Goal: Transaction & Acquisition: Purchase product/service

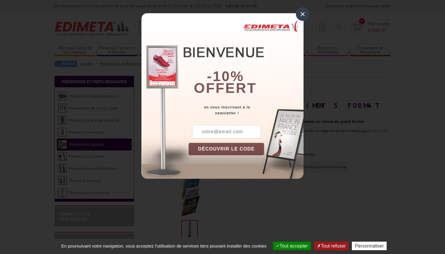
click at [301, 12] on div "×" at bounding box center [303, 14] width 14 height 14
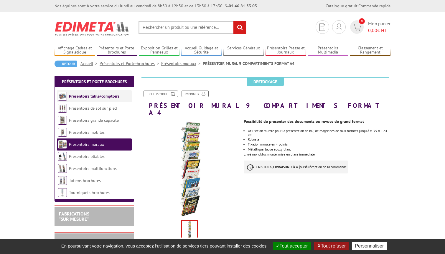
click at [108, 97] on link "Présentoirs table/comptoirs" at bounding box center [94, 96] width 50 height 5
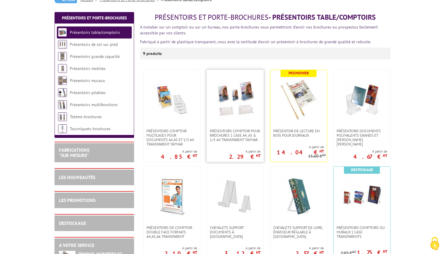
scroll to position [74, 0]
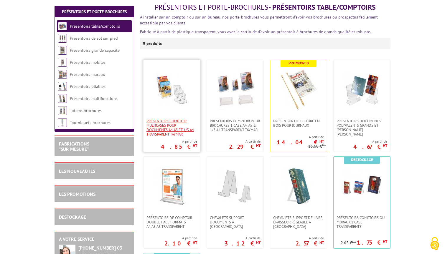
click at [176, 129] on span "Présentoirs comptoir multicases POUR DOCUMENTS A4,A5 ET 1/3 A4 TRANSPARENT TAYM…" at bounding box center [171, 128] width 51 height 18
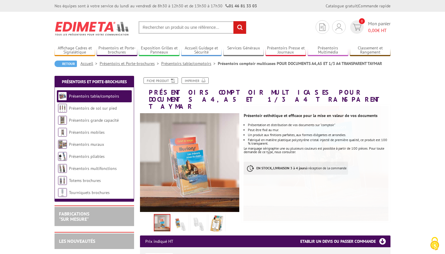
click at [179, 215] on img at bounding box center [180, 224] width 14 height 18
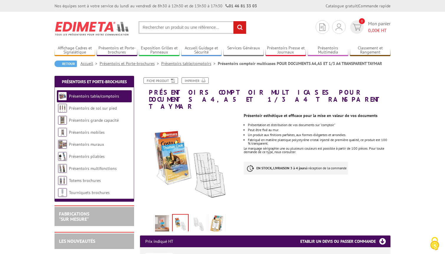
click at [195, 215] on img at bounding box center [198, 224] width 14 height 18
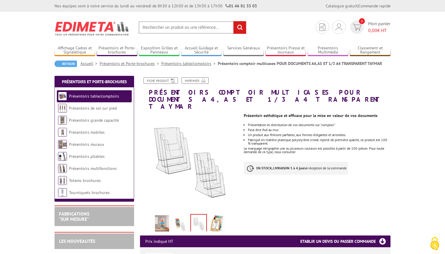
click at [219, 215] on img at bounding box center [217, 224] width 14 height 18
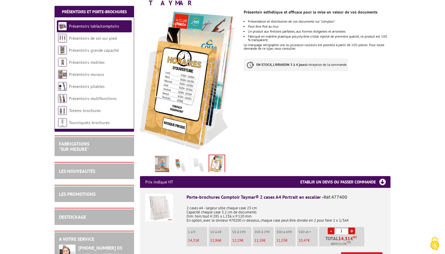
scroll to position [103, 0]
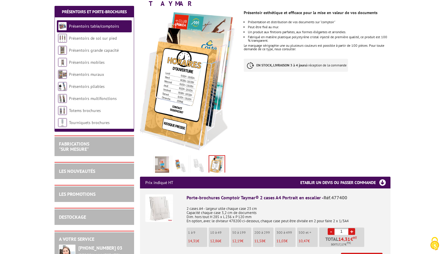
click at [198, 157] on img at bounding box center [198, 166] width 14 height 18
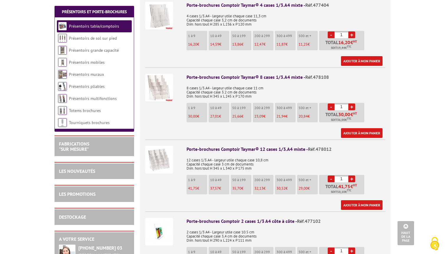
scroll to position [1130, 0]
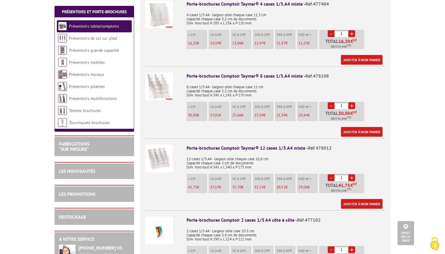
click at [159, 148] on img at bounding box center [159, 159] width 28 height 28
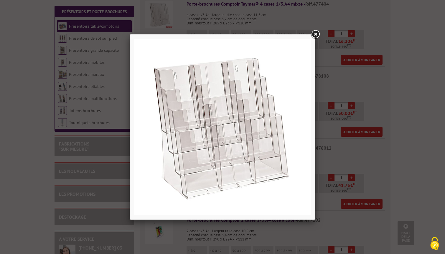
click at [315, 29] on link at bounding box center [315, 34] width 11 height 11
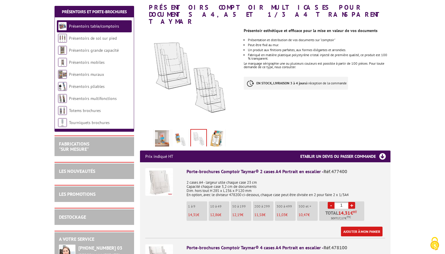
scroll to position [84, 0]
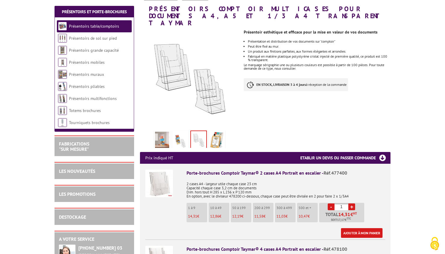
click at [178, 134] on img at bounding box center [180, 141] width 14 height 18
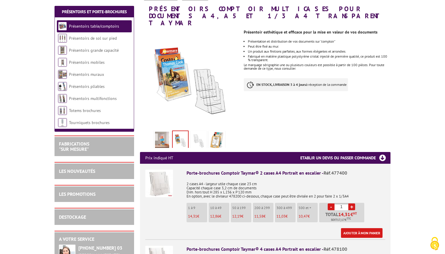
click at [205, 132] on img at bounding box center [198, 141] width 14 height 18
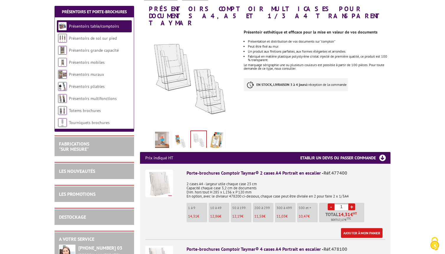
click at [223, 132] on img at bounding box center [217, 141] width 14 height 18
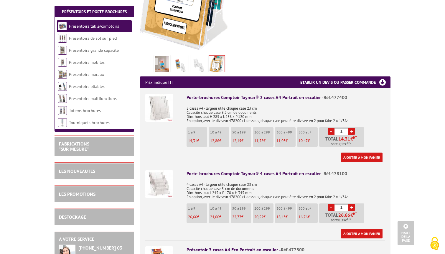
scroll to position [201, 0]
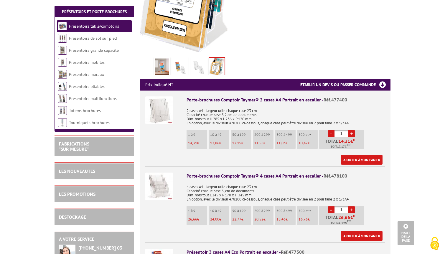
click at [155, 98] on img at bounding box center [159, 111] width 28 height 28
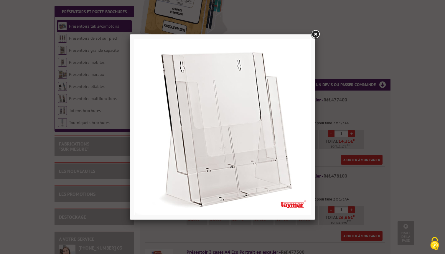
click at [315, 34] on link at bounding box center [315, 34] width 11 height 11
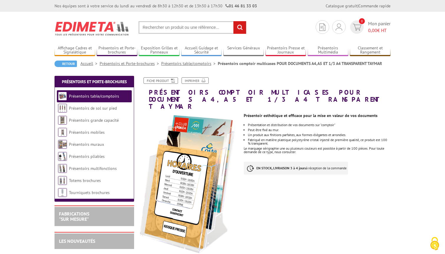
scroll to position [0, 0]
